Goal: Navigation & Orientation: Understand site structure

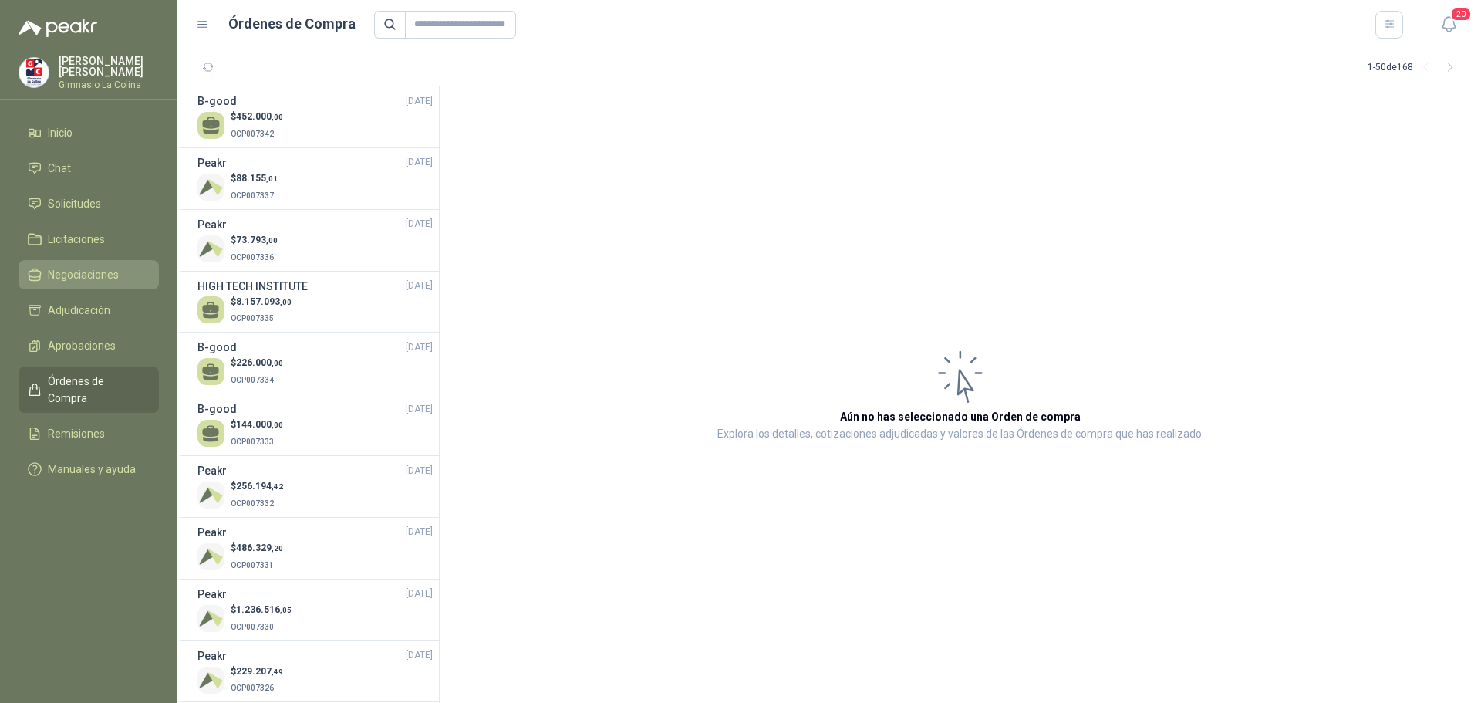
click at [89, 271] on span "Negociaciones" at bounding box center [83, 274] width 71 height 17
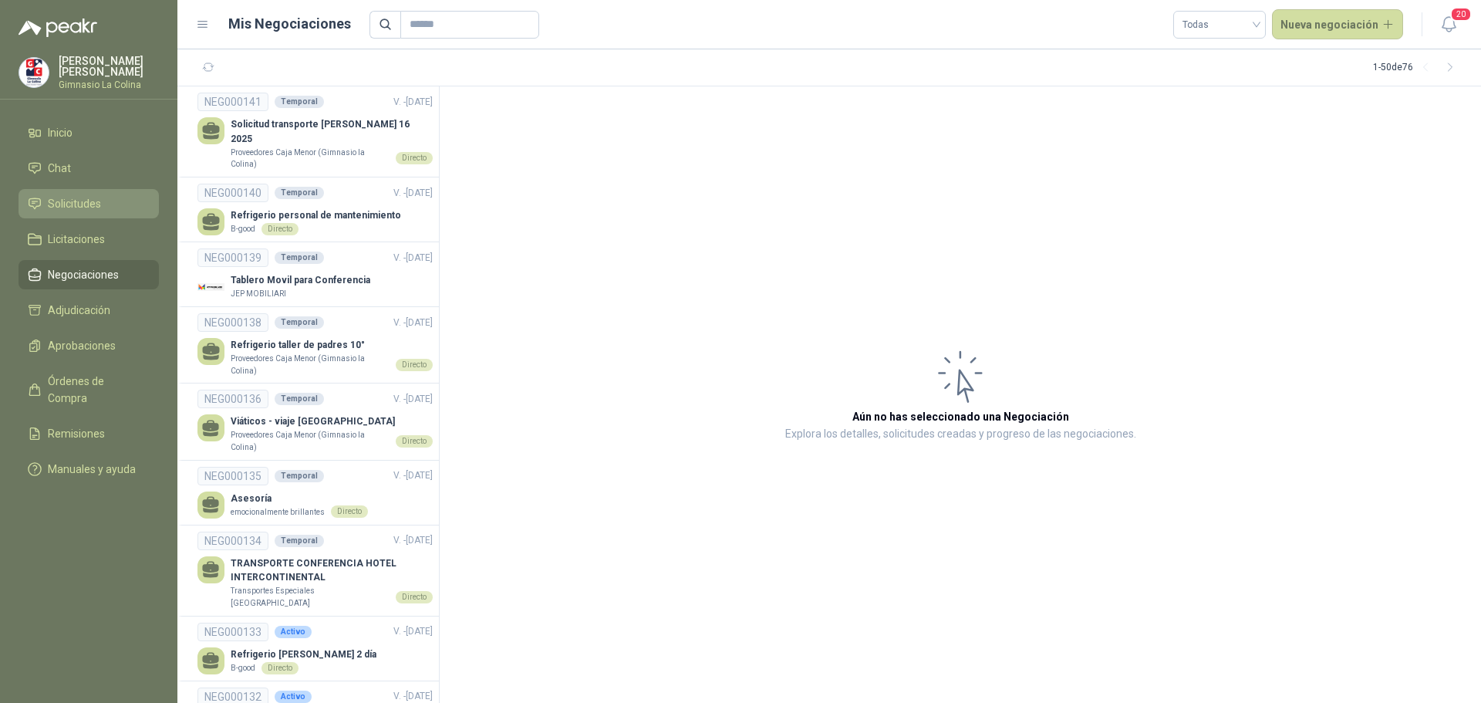
click at [73, 195] on span "Solicitudes" at bounding box center [74, 203] width 53 height 17
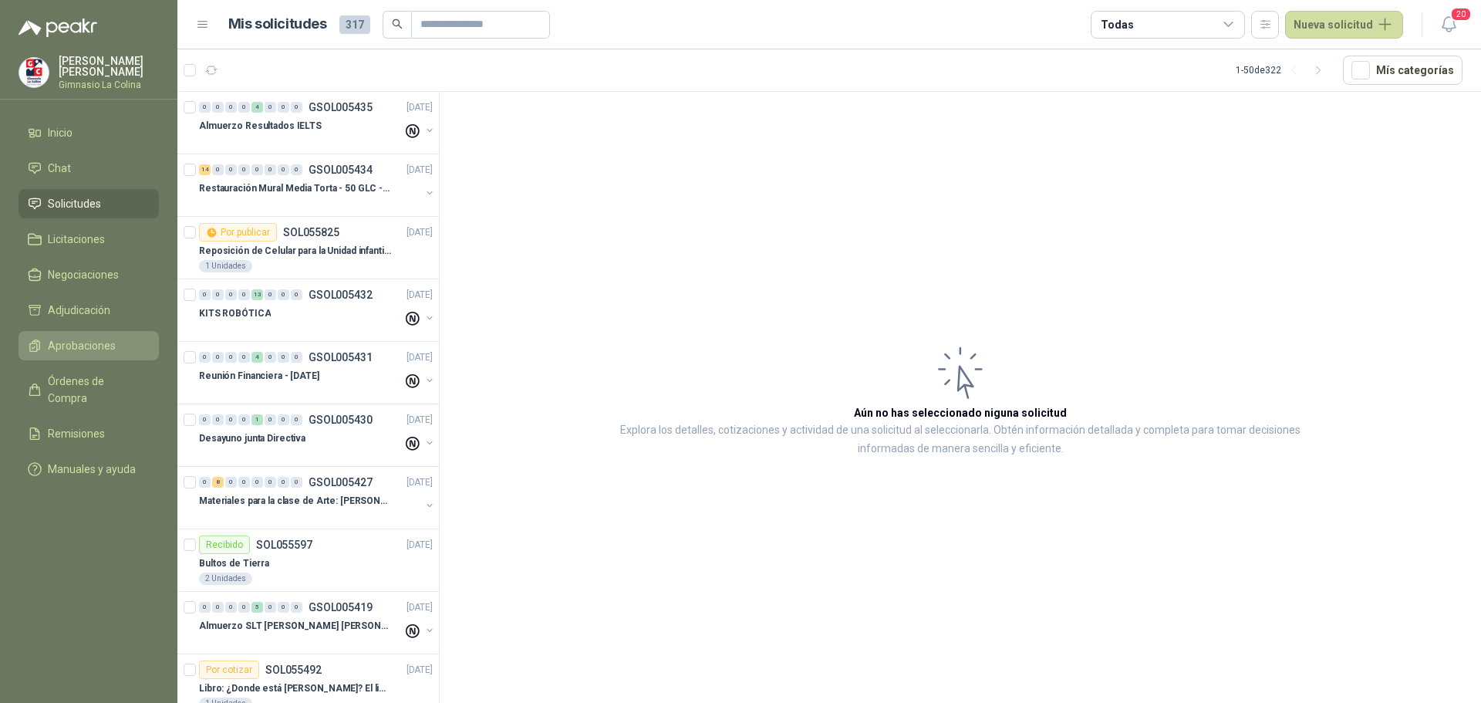
click at [86, 341] on span "Aprobaciones" at bounding box center [82, 345] width 68 height 17
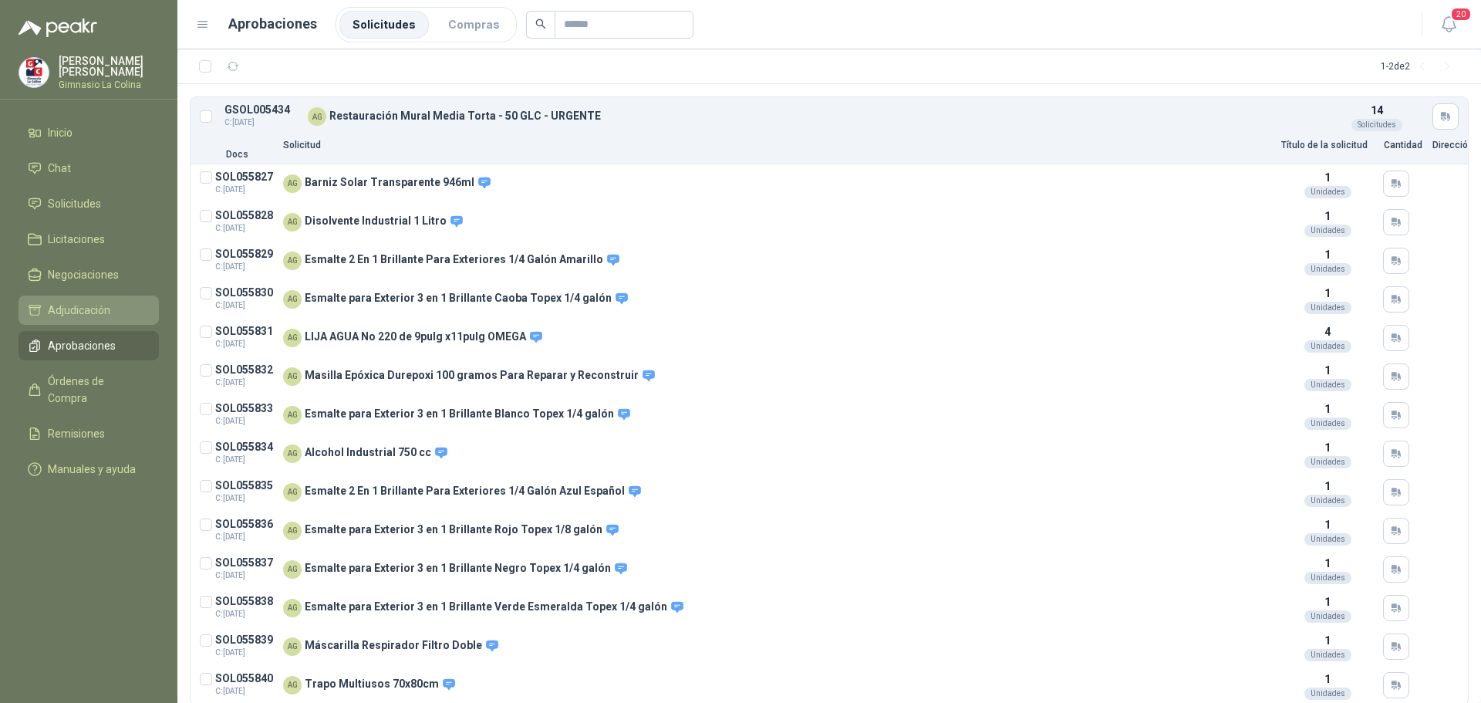
click at [99, 306] on span "Adjudicación" at bounding box center [79, 310] width 62 height 17
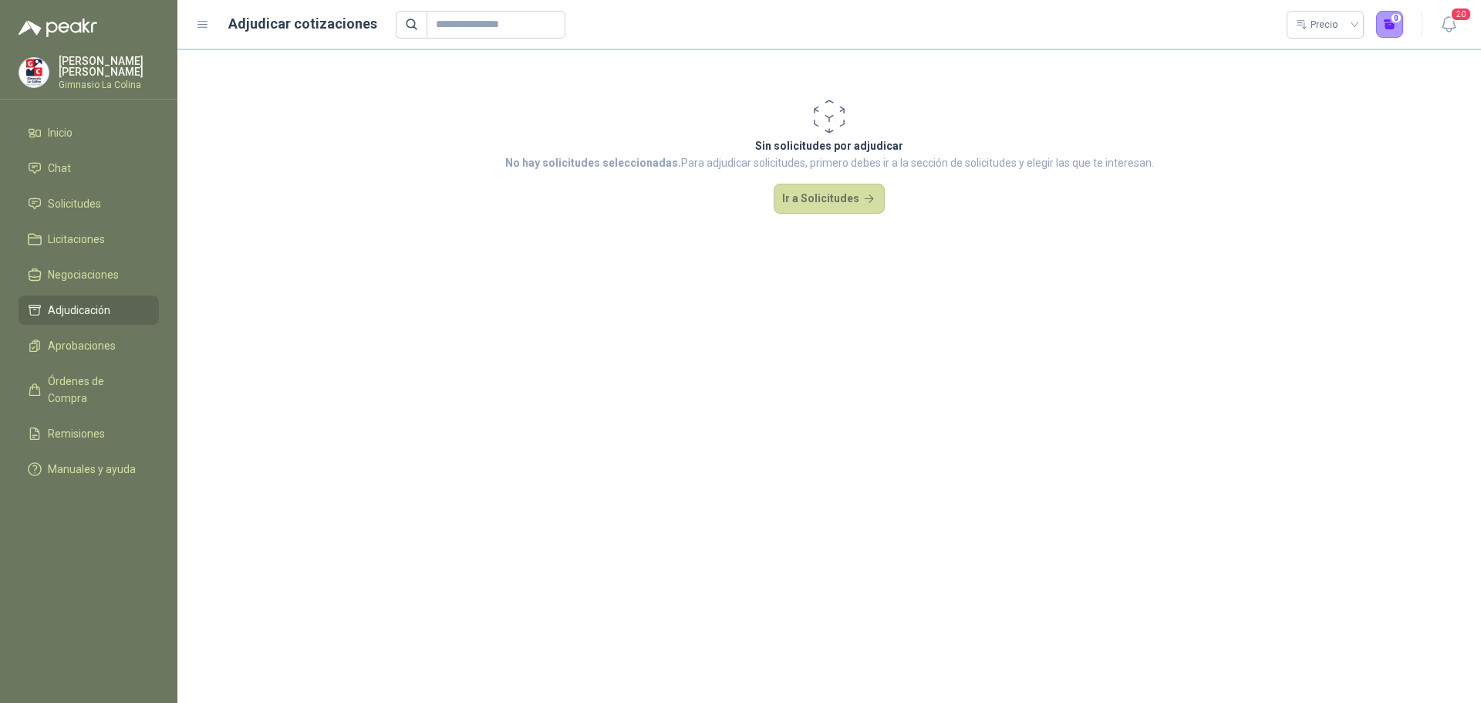
click at [77, 302] on span "Adjudicación" at bounding box center [79, 310] width 62 height 17
